Goal: Communication & Community: Answer question/provide support

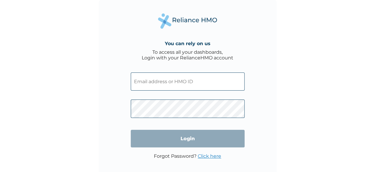
click at [173, 81] on input "text" at bounding box center [188, 81] width 114 height 18
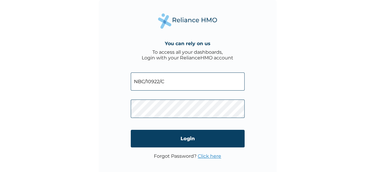
type input "NBC/10922/C"
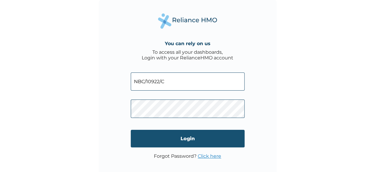
click at [193, 140] on input "Login" at bounding box center [188, 138] width 114 height 17
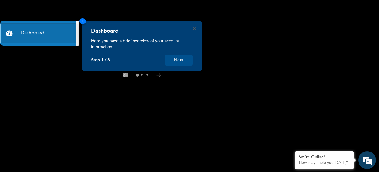
click at [177, 63] on button "Next" at bounding box center [179, 60] width 28 height 11
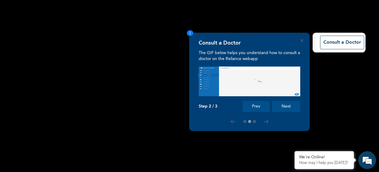
click at [288, 106] on button "Next" at bounding box center [286, 106] width 28 height 11
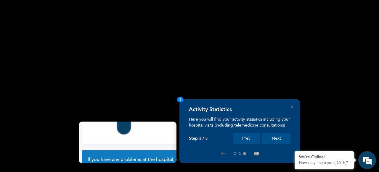
scroll to position [58, 0]
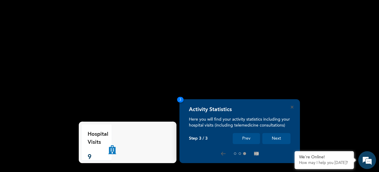
click at [276, 140] on button "Next" at bounding box center [277, 138] width 28 height 11
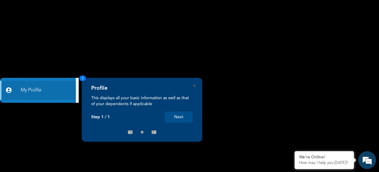
click at [184, 118] on button "Next" at bounding box center [179, 116] width 28 height 11
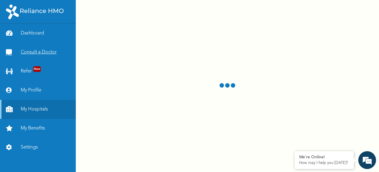
click at [44, 54] on link "Consult a Doctor" at bounding box center [38, 52] width 76 height 19
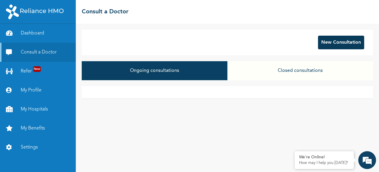
click at [340, 43] on button "New Consultation" at bounding box center [341, 43] width 46 height 14
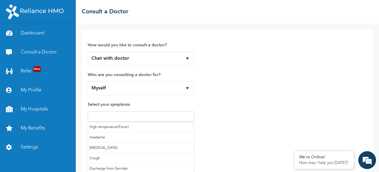
click at [119, 116] on input "text" at bounding box center [141, 116] width 103 height 7
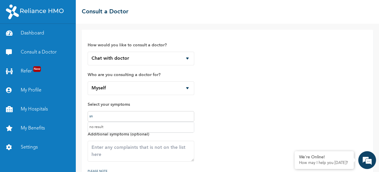
type input "s"
type input "runn"
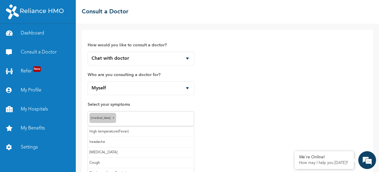
click at [140, 116] on input "text" at bounding box center [155, 118] width 75 height 7
click at [144, 116] on input "text" at bounding box center [164, 118] width 58 height 7
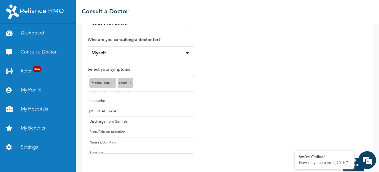
scroll to position [0, 0]
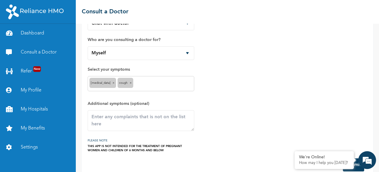
click at [241, 81] on div "How would you like to consult a doctor? Chat with doctor Phone Call Who are you…" at bounding box center [228, 76] width 280 height 151
click at [129, 117] on textarea at bounding box center [141, 120] width 107 height 21
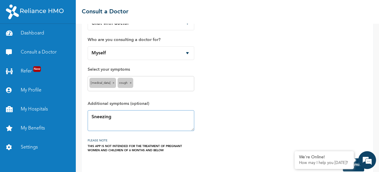
scroll to position [45, 0]
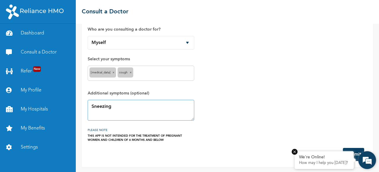
type textarea "Sneezing"
click at [296, 153] on em at bounding box center [295, 151] width 6 height 6
click at [344, 153] on button "Submit" at bounding box center [353, 154] width 21 height 13
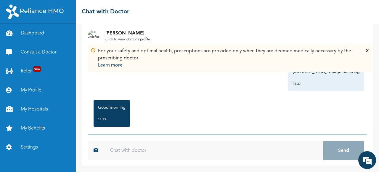
click at [166, 148] on input "text" at bounding box center [213, 150] width 219 height 19
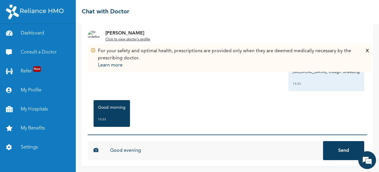
type input "Good evening"
click at [323, 141] on button "Send" at bounding box center [343, 150] width 41 height 19
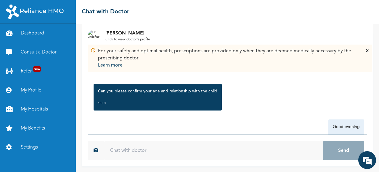
scroll to position [79, 0]
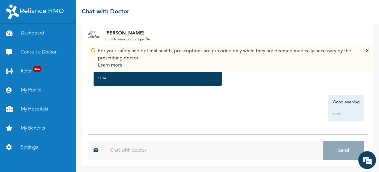
click at [113, 152] on input "text" at bounding box center [213, 150] width 219 height 19
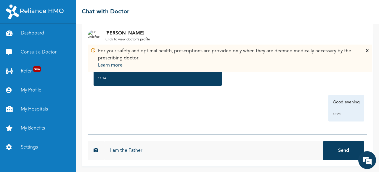
type input "I am the Father"
click at [323, 141] on button "Send" at bounding box center [343, 150] width 41 height 19
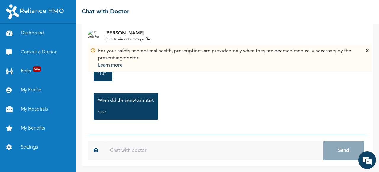
scroll to position [189, 0]
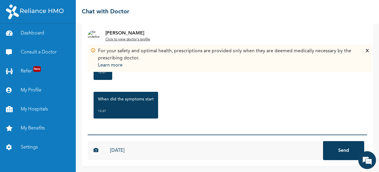
type input "2days ago"
click at [323, 141] on button "Send" at bounding box center [343, 150] width 41 height 19
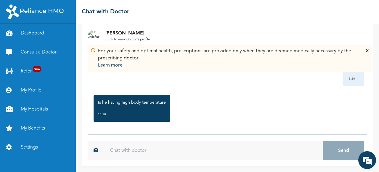
scroll to position [260, 0]
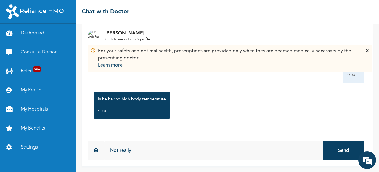
type input "Not really"
click at [323, 141] on button "Send" at bounding box center [343, 150] width 41 height 19
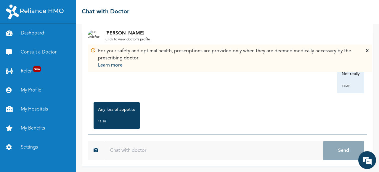
scroll to position [331, 0]
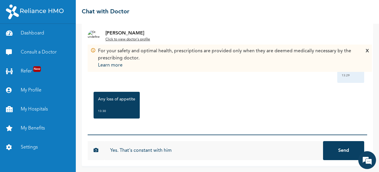
type input "Yes. That's constant with him"
click at [333, 151] on button "Send" at bounding box center [343, 150] width 41 height 19
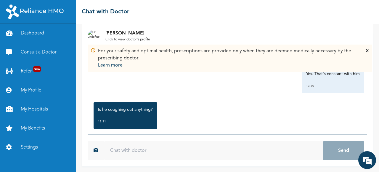
scroll to position [402, 0]
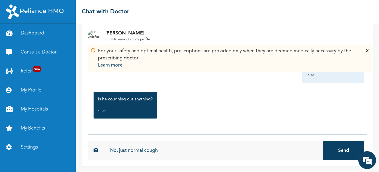
type input "No, just normal cough"
click at [338, 150] on button "Send" at bounding box center [343, 150] width 41 height 19
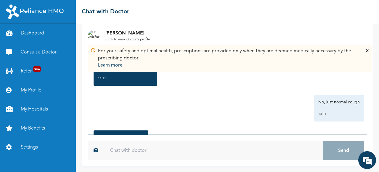
scroll to position [474, 0]
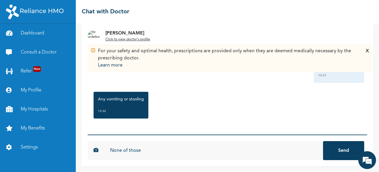
type input "None of those"
click at [327, 148] on button "Send" at bounding box center [343, 150] width 41 height 19
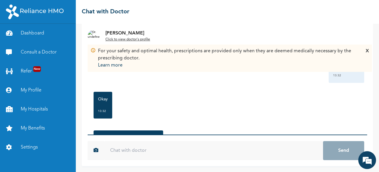
scroll to position [583, 0]
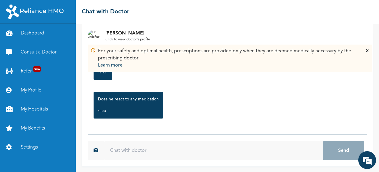
click at [209, 152] on input "text" at bounding box center [213, 150] width 219 height 19
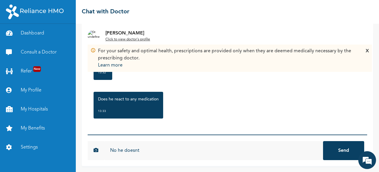
type input "No he doesnt"
click at [323, 141] on button "Send" at bounding box center [343, 150] width 41 height 19
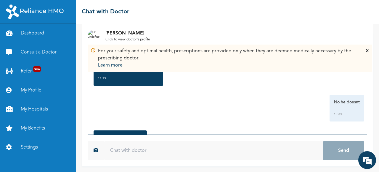
scroll to position [654, 0]
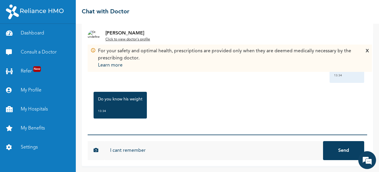
type input "I cant remember"
click at [323, 141] on button "Send" at bounding box center [343, 150] width 41 height 19
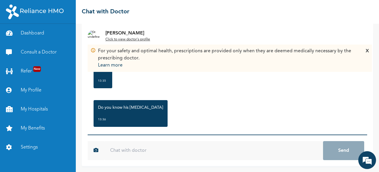
scroll to position [764, 0]
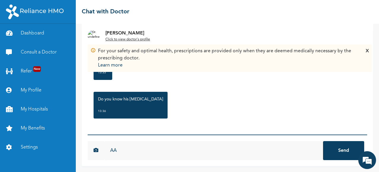
type input "AA"
click at [323, 141] on button "Send" at bounding box center [343, 150] width 41 height 19
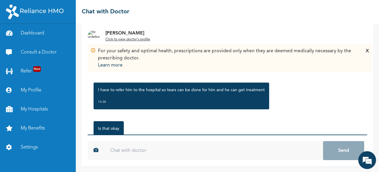
scroll to position [890, 0]
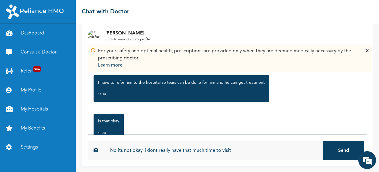
click at [247, 153] on input "No its not okay. i dont really have that much time to visit" at bounding box center [213, 150] width 219 height 19
click at [255, 150] on input "No its not okay. i dont really have that much time to visit the hospital. If i …" at bounding box center [213, 150] width 219 height 19
click at [268, 152] on input "No its not okay. i dont really have that much time to visit the hospital. If i …" at bounding box center [213, 150] width 219 height 19
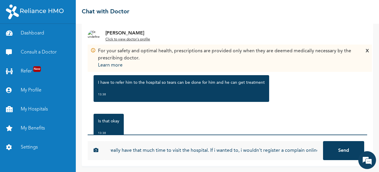
click at [313, 150] on input "No its not okay. i dont really have that much time to visit the hospital. If i …" at bounding box center [213, 150] width 219 height 19
type input "No its not okay. i dont really have that much time to visit the hospital. If i …"
click at [323, 141] on button "Send" at bounding box center [343, 150] width 41 height 19
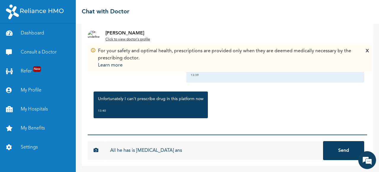
scroll to position [995, 0]
type input "A"
type input "Then i have to take him to the pharmacy myself."
click at [323, 141] on button "Send" at bounding box center [343, 150] width 41 height 19
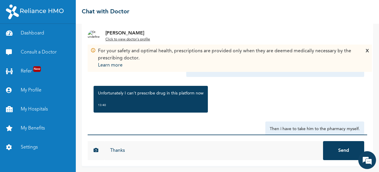
type input "Thanks"
click at [341, 154] on button "Send" at bounding box center [343, 150] width 41 height 19
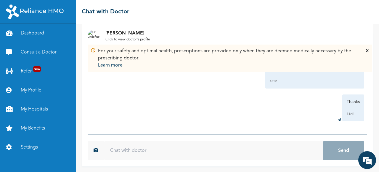
scroll to position [1060, 0]
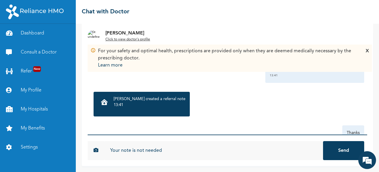
type input "Your note is not needed"
click at [341, 154] on button "Send" at bounding box center [343, 150] width 41 height 19
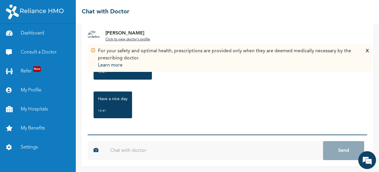
scroll to position [1207, 0]
click at [146, 151] on input "text" at bounding box center [213, 150] width 219 height 19
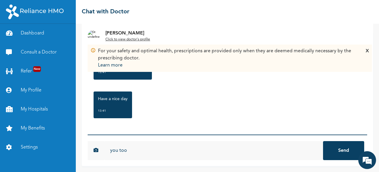
type input "you too"
click at [342, 154] on button "Send" at bounding box center [343, 150] width 41 height 19
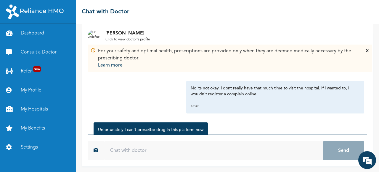
scroll to position [1239, 0]
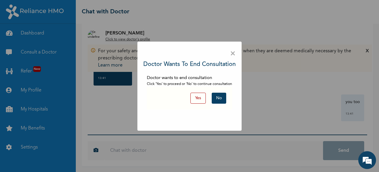
click at [200, 102] on button "Yes" at bounding box center [198, 97] width 15 height 11
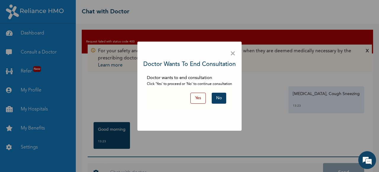
scroll to position [22, 0]
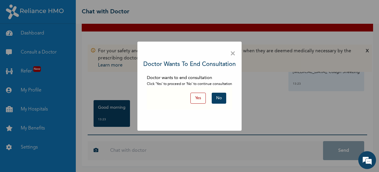
click at [198, 95] on button "Yes" at bounding box center [198, 97] width 15 height 11
click at [198, 102] on button "Yes" at bounding box center [198, 97] width 15 height 11
click at [202, 101] on button "Yes" at bounding box center [198, 97] width 15 height 11
click at [197, 96] on button "Yes" at bounding box center [198, 97] width 15 height 11
click at [200, 99] on button "Yes" at bounding box center [198, 97] width 15 height 11
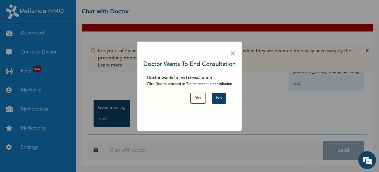
click at [219, 95] on button "No" at bounding box center [219, 97] width 15 height 11
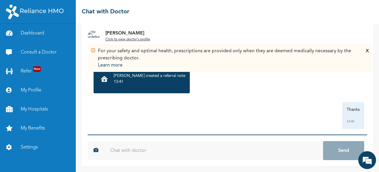
scroll to position [1239, 0]
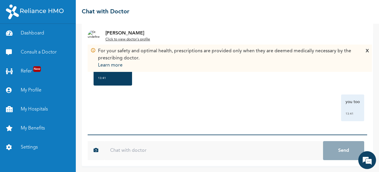
click at [124, 39] on u "Click to view doctor's profile" at bounding box center [128, 40] width 45 height 4
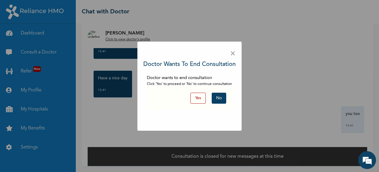
scroll to position [11, 0]
click at [219, 95] on button "No" at bounding box center [219, 97] width 15 height 11
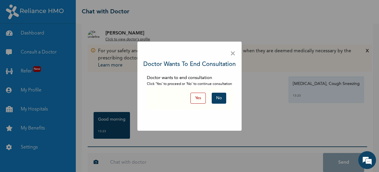
scroll to position [23, 0]
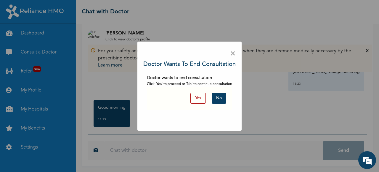
click at [200, 95] on button "Yes" at bounding box center [198, 97] width 15 height 11
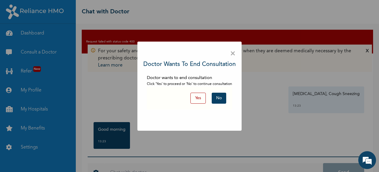
scroll to position [22, 0]
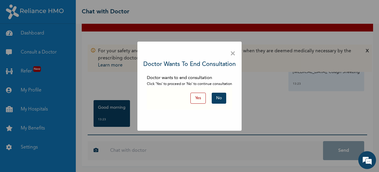
click at [199, 97] on button "Yes" at bounding box center [198, 97] width 15 height 11
click at [235, 55] on span "×" at bounding box center [233, 53] width 6 height 12
click at [234, 54] on span "×" at bounding box center [233, 53] width 6 height 12
click at [197, 98] on button "Yes" at bounding box center [198, 97] width 15 height 11
click at [232, 53] on span "×" at bounding box center [233, 53] width 6 height 12
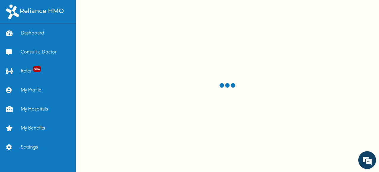
click at [30, 147] on link "Settings" at bounding box center [38, 147] width 76 height 19
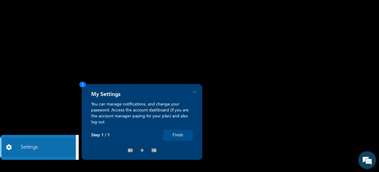
click at [178, 133] on button "Finish" at bounding box center [178, 135] width 30 height 11
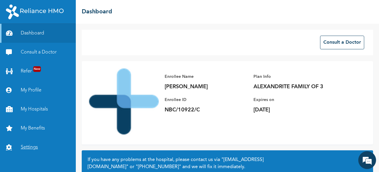
click at [28, 147] on link "Settings" at bounding box center [38, 147] width 76 height 19
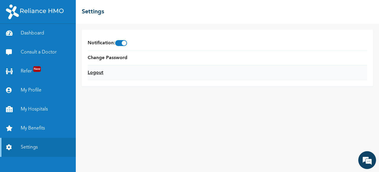
click at [101, 71] on link "Logout" at bounding box center [96, 72] width 16 height 7
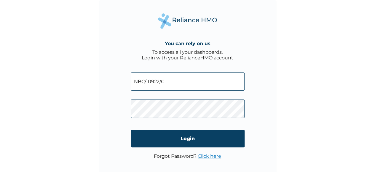
click at [160, 81] on input "NBC/10922/C" at bounding box center [188, 81] width 114 height 18
click at [173, 84] on input "NBC/10922/C" at bounding box center [188, 81] width 114 height 18
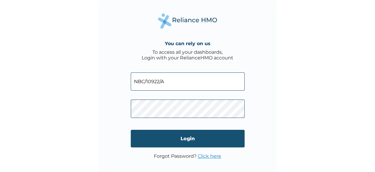
type input "NBC/10922/A"
click at [187, 138] on input "Login" at bounding box center [188, 138] width 114 height 17
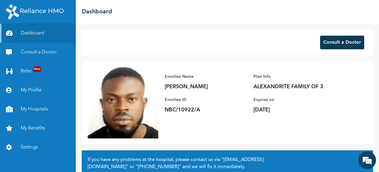
click at [336, 44] on button "Consult a Doctor" at bounding box center [342, 43] width 44 height 14
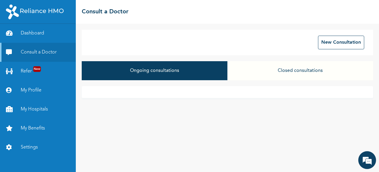
click at [224, 82] on div "Ongoing consultations Closed consultations" at bounding box center [228, 73] width 292 height 25
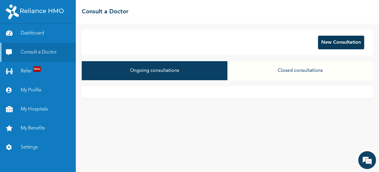
click at [335, 42] on button "New Consultation" at bounding box center [341, 43] width 46 height 14
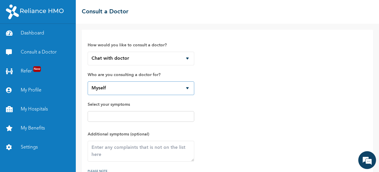
click at [187, 87] on select "Myself Jayden Akorede Ajibowo Yetunde Adeola Mustapha" at bounding box center [141, 88] width 107 height 14
select select "530757"
click at [88, 81] on select "Myself Jayden Akorede Ajibowo Yetunde Adeola Mustapha" at bounding box center [141, 88] width 107 height 14
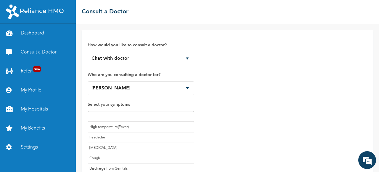
click at [155, 117] on input "text" at bounding box center [141, 116] width 103 height 7
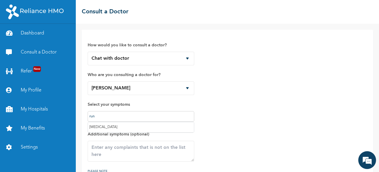
type input "runn"
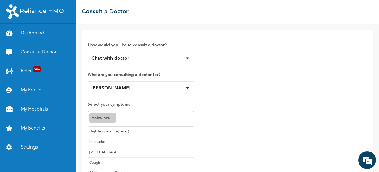
click at [129, 116] on input "text" at bounding box center [155, 118] width 75 height 7
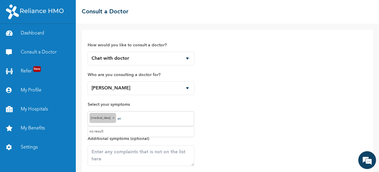
type input "s"
type input "cough"
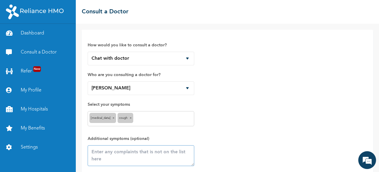
click at [109, 152] on textarea at bounding box center [141, 155] width 107 height 21
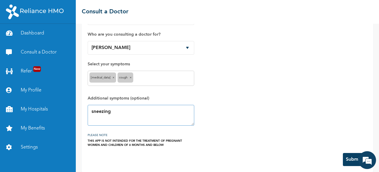
scroll to position [45, 0]
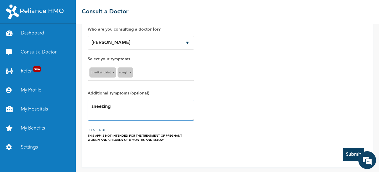
type textarea "sneezing"
click at [346, 155] on button "Submit" at bounding box center [353, 154] width 21 height 13
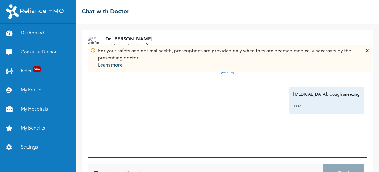
scroll to position [23, 0]
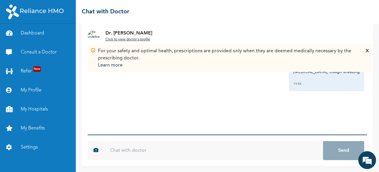
click at [124, 151] on input "text" at bounding box center [213, 150] width 219 height 19
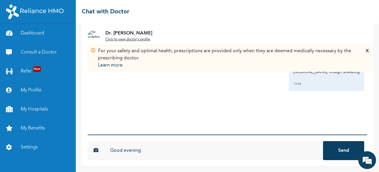
type input "Good evening"
click at [323, 141] on button "Send" at bounding box center [343, 150] width 41 height 19
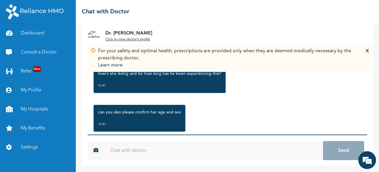
scroll to position [118, 0]
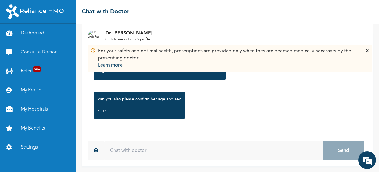
click at [191, 153] on input "text" at bounding box center [213, 150] width 219 height 19
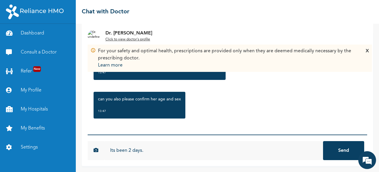
type input "Its been 2 days."
click at [341, 154] on button "Send" at bounding box center [343, 150] width 41 height 19
type input "M, 3"
click at [335, 152] on button "Send" at bounding box center [343, 150] width 41 height 19
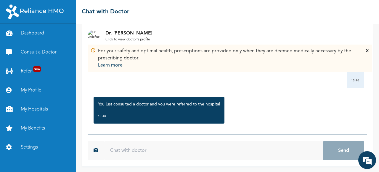
scroll to position [222, 0]
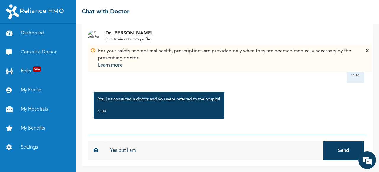
click at [274, 113] on div "You just consulted a doctor and you were referred to the hospital 13:48" at bounding box center [228, 105] width 274 height 33
click at [233, 150] on input "Yes but i am" at bounding box center [213, 150] width 219 height 19
type input "Yes but i am not satisfied with that. All he has is runny nose and sneezing"
click at [334, 150] on button "Send" at bounding box center [343, 150] width 41 height 19
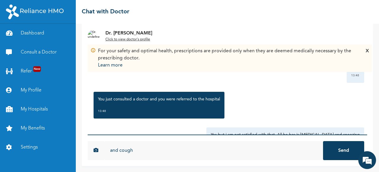
type input "and cough"
click at [330, 154] on button "Send" at bounding box center [343, 150] width 41 height 19
type input "i"
type input "We dont have the time to visit the hospital and he resumes school tomorrow"
click at [336, 143] on button "Send" at bounding box center [343, 150] width 41 height 19
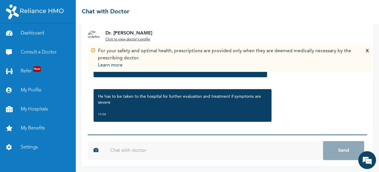
scroll to position [400, 0]
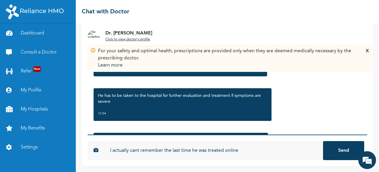
type input "I actually cant remember the last time he was treated online"
click at [330, 155] on button "Send" at bounding box center [343, 150] width 41 height 19
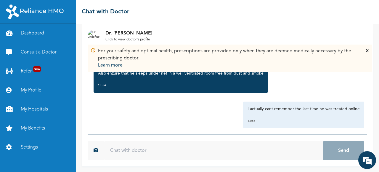
scroll to position [485, 0]
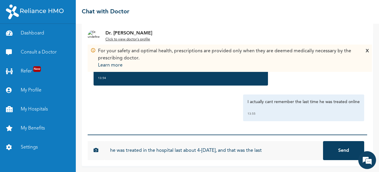
type input "he was treated in the hospital last about 4-5 months ago, and that was the last"
click at [337, 150] on button "Send" at bounding box center [343, 150] width 41 height 19
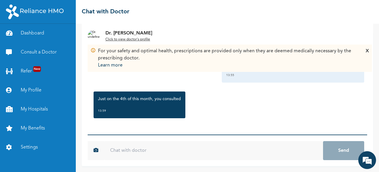
scroll to position [557, 0]
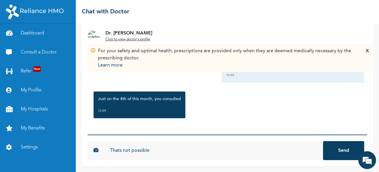
click at [119, 151] on input "Thats not possible" at bounding box center [213, 150] width 219 height 19
type input "That's not possible"
click at [341, 153] on button "Send" at bounding box center [343, 150] width 41 height 19
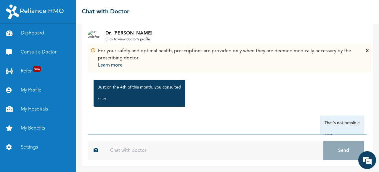
scroll to position [589, 0]
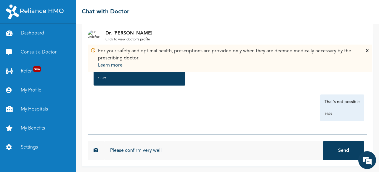
type input "Please confirm very well"
click at [340, 152] on button "Send" at bounding box center [343, 150] width 41 height 19
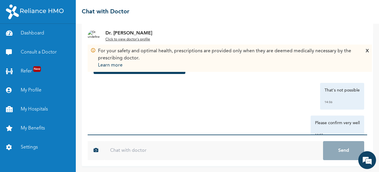
scroll to position [622, 0]
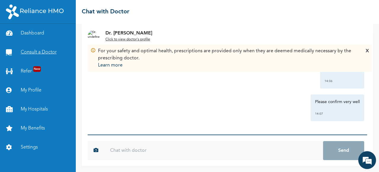
click at [43, 53] on link "Consult a Doctor" at bounding box center [38, 52] width 76 height 19
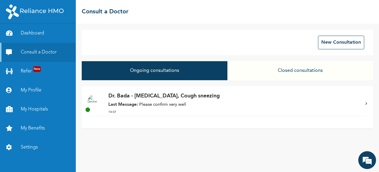
click at [312, 71] on button "Closed consultations" at bounding box center [301, 70] width 146 height 19
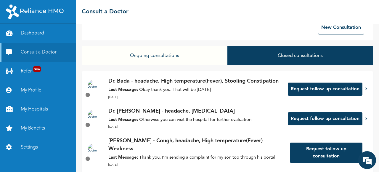
scroll to position [14, 0]
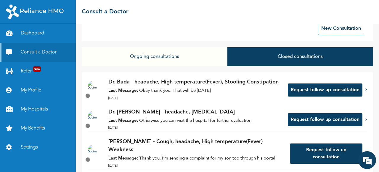
click at [146, 56] on button "Ongoing consultations" at bounding box center [155, 56] width 146 height 19
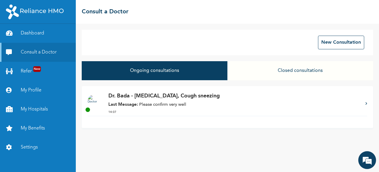
scroll to position [0, 0]
click at [221, 106] on p "Last Message: Please confirm very well" at bounding box center [233, 104] width 251 height 7
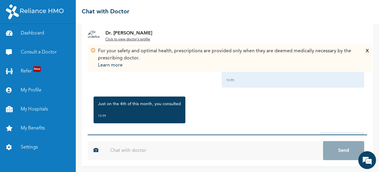
scroll to position [622, 0]
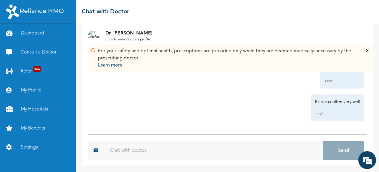
click at [122, 151] on input "text" at bounding box center [213, 150] width 219 height 19
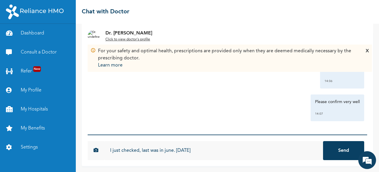
type input "I just checked, last was in june. 3 month ago"
click at [331, 151] on button "Send" at bounding box center [343, 150] width 41 height 19
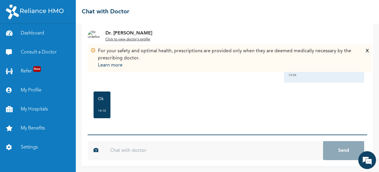
scroll to position [689, 0]
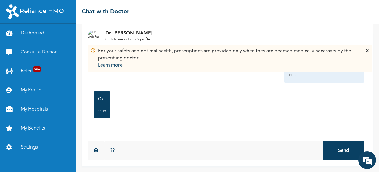
type input "??"
click at [346, 153] on button "Send" at bounding box center [343, 150] width 41 height 19
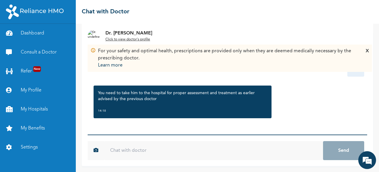
scroll to position [770, 0]
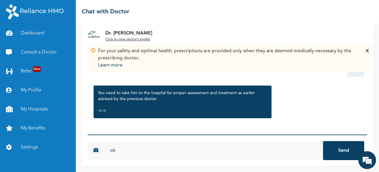
type input "ok"
click at [330, 149] on button "Send" at bounding box center [343, 150] width 41 height 19
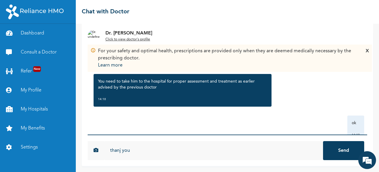
click at [120, 150] on input "thanj you" at bounding box center [213, 150] width 219 height 19
type input "thank you"
click at [335, 148] on button "Send" at bounding box center [343, 150] width 41 height 19
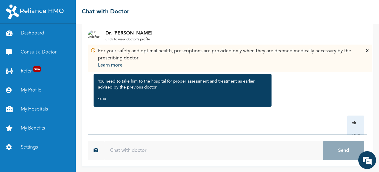
scroll to position [835, 0]
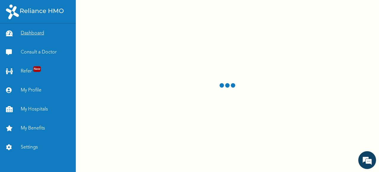
click at [34, 32] on link "Dashboard" at bounding box center [38, 33] width 76 height 19
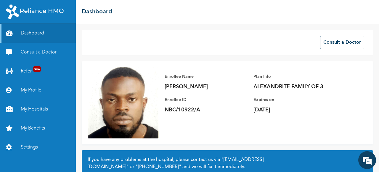
click at [29, 149] on link "Settings" at bounding box center [38, 147] width 76 height 19
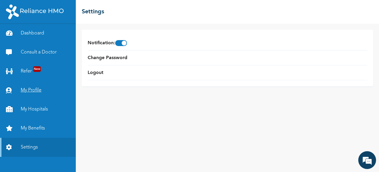
click at [35, 90] on link "My Profile" at bounding box center [38, 90] width 76 height 19
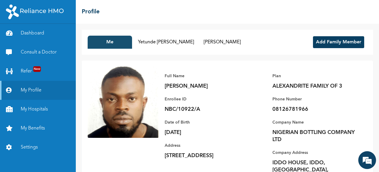
click at [122, 42] on button "Me" at bounding box center [110, 42] width 44 height 13
drag, startPoint x: 129, startPoint y: 90, endPoint x: 102, endPoint y: 58, distance: 41.8
click at [102, 58] on div "Me Yetunde [PERSON_NAME] Jayden [PERSON_NAME] Add Family Member Full Name [PERS…" at bounding box center [227, 98] width 303 height 148
click at [33, 28] on link "Dashboard" at bounding box center [38, 33] width 76 height 19
